Goal: Task Accomplishment & Management: Manage account settings

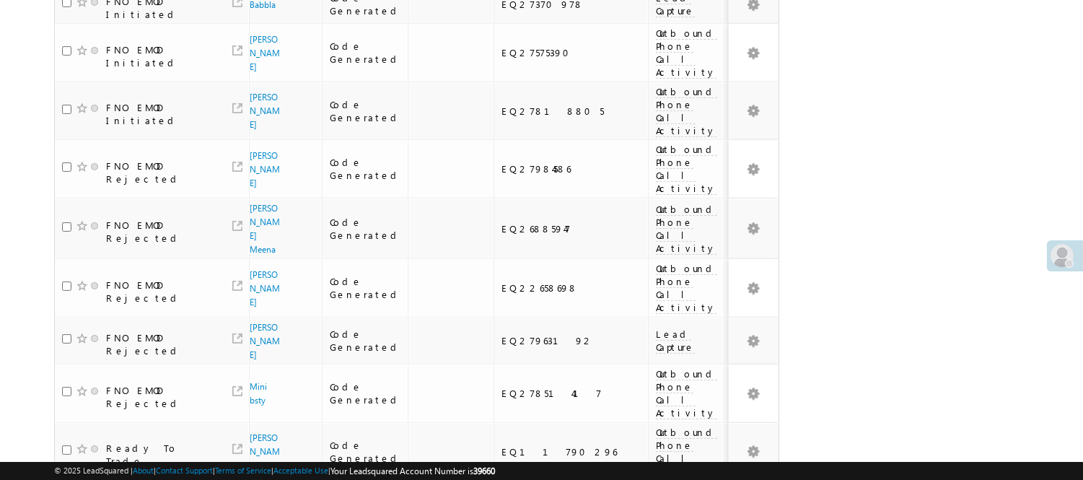
scroll to position [1134, 0]
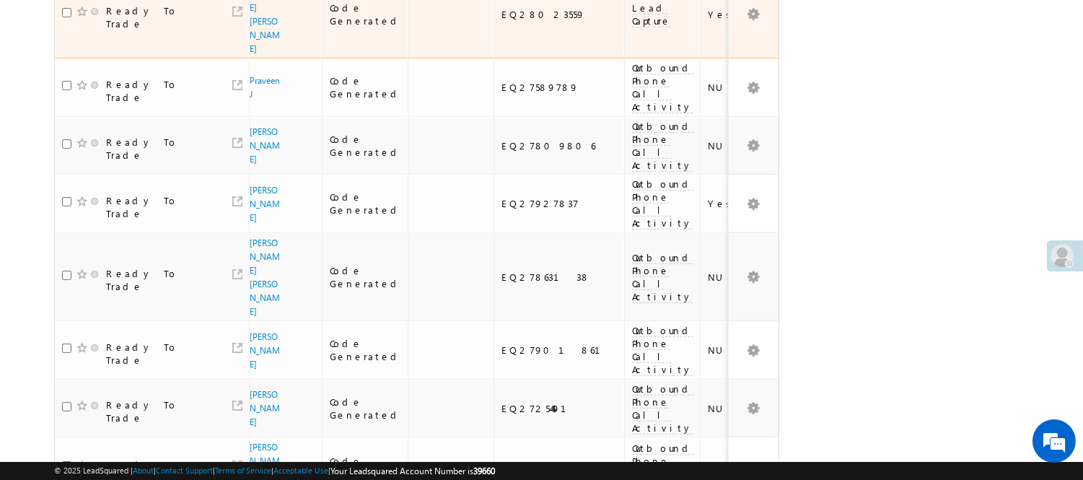
scroll to position [0, 0]
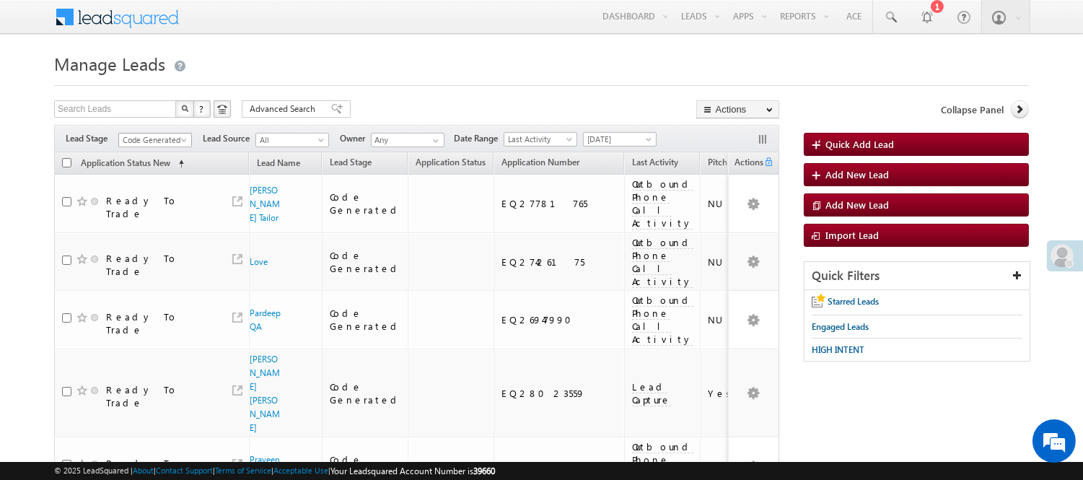
drag, startPoint x: 168, startPoint y: 142, endPoint x: 139, endPoint y: 220, distance: 83.4
click at [169, 141] on span "Code Generated" at bounding box center [153, 139] width 69 height 13
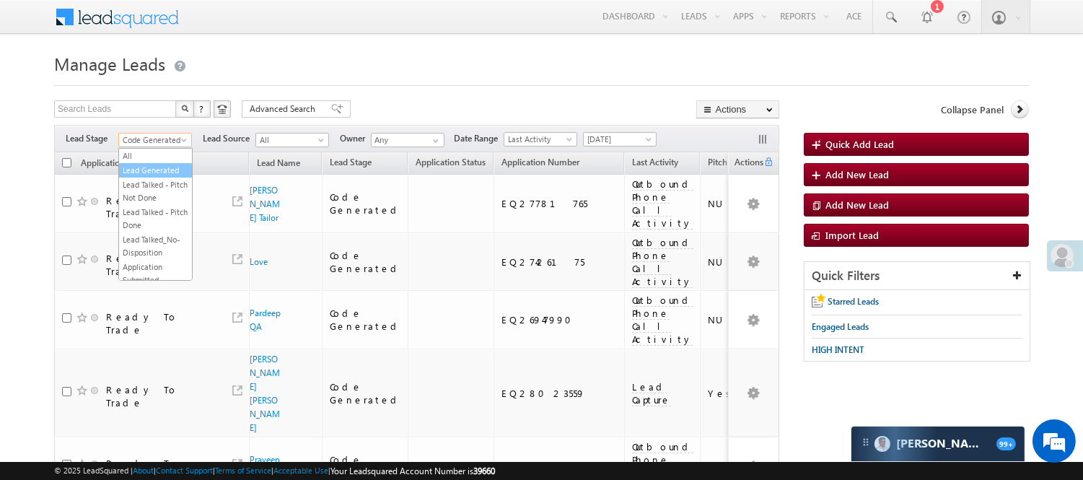
click at [128, 170] on link "Lead Generated" at bounding box center [155, 170] width 73 height 13
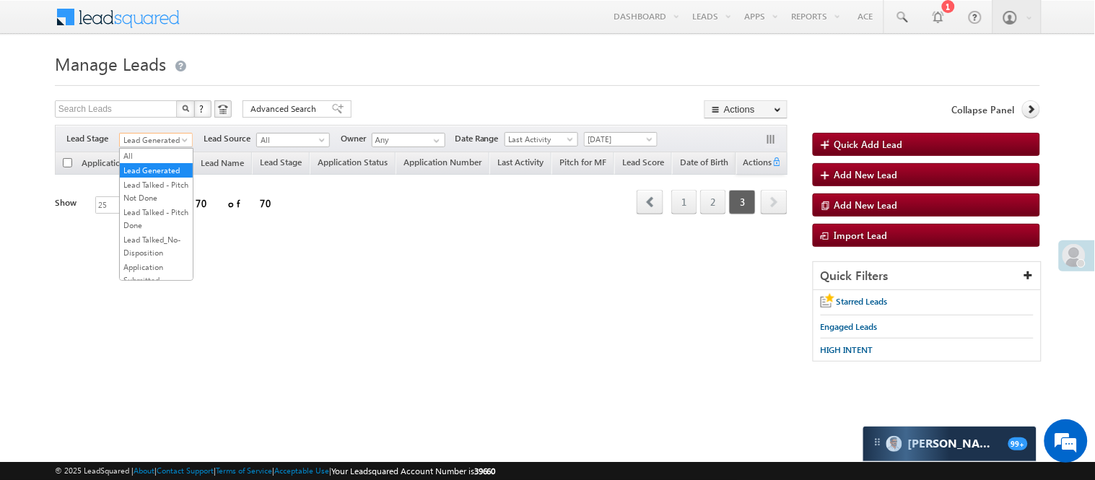
click at [168, 133] on span "Lead Generated" at bounding box center [154, 139] width 69 height 13
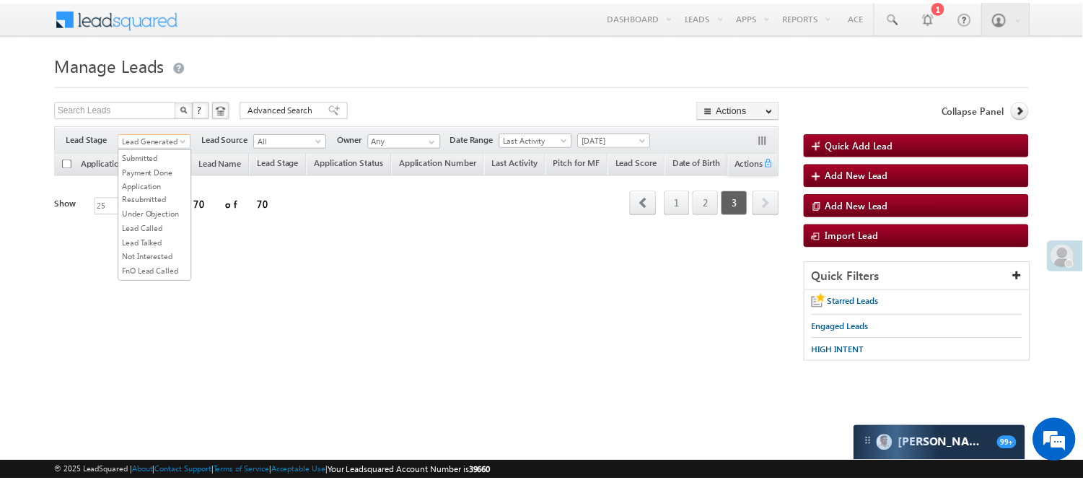
scroll to position [358, 0]
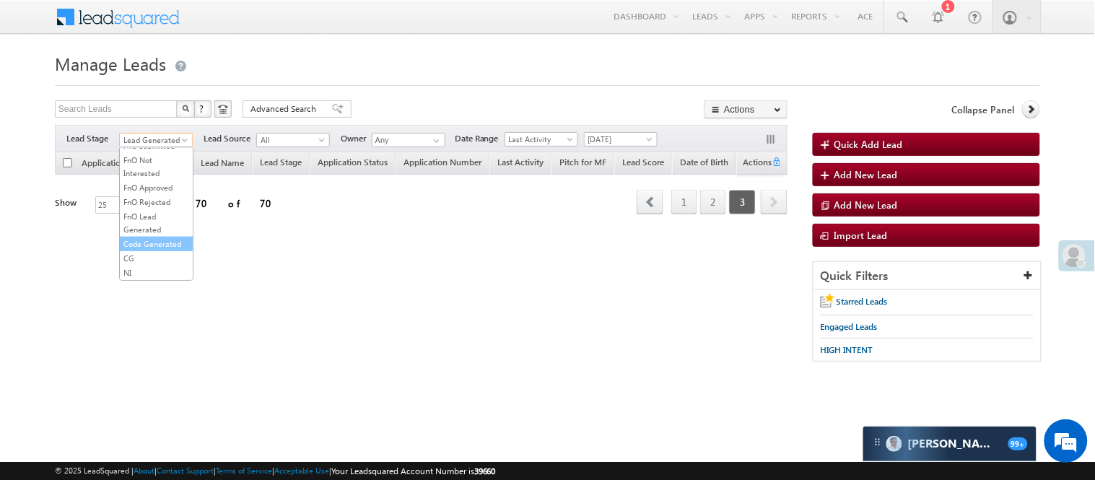
click at [165, 241] on link "Code Generated" at bounding box center [156, 243] width 73 height 13
